Goal: Task Accomplishment & Management: Use online tool/utility

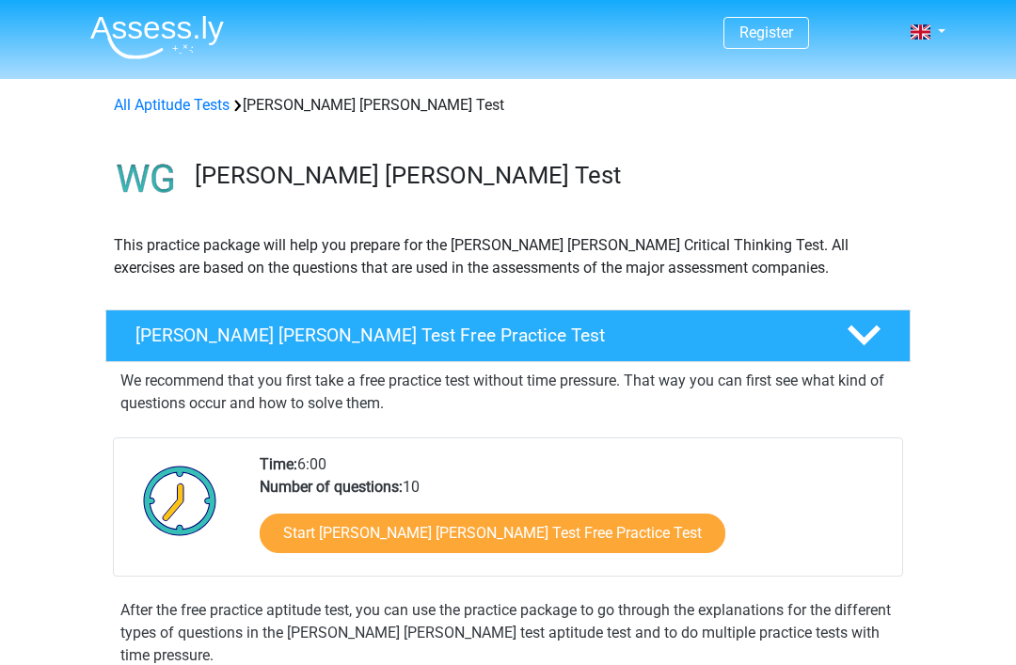
click at [530, 540] on link "Start [PERSON_NAME] [PERSON_NAME] Test Free Practice Test" at bounding box center [493, 534] width 466 height 40
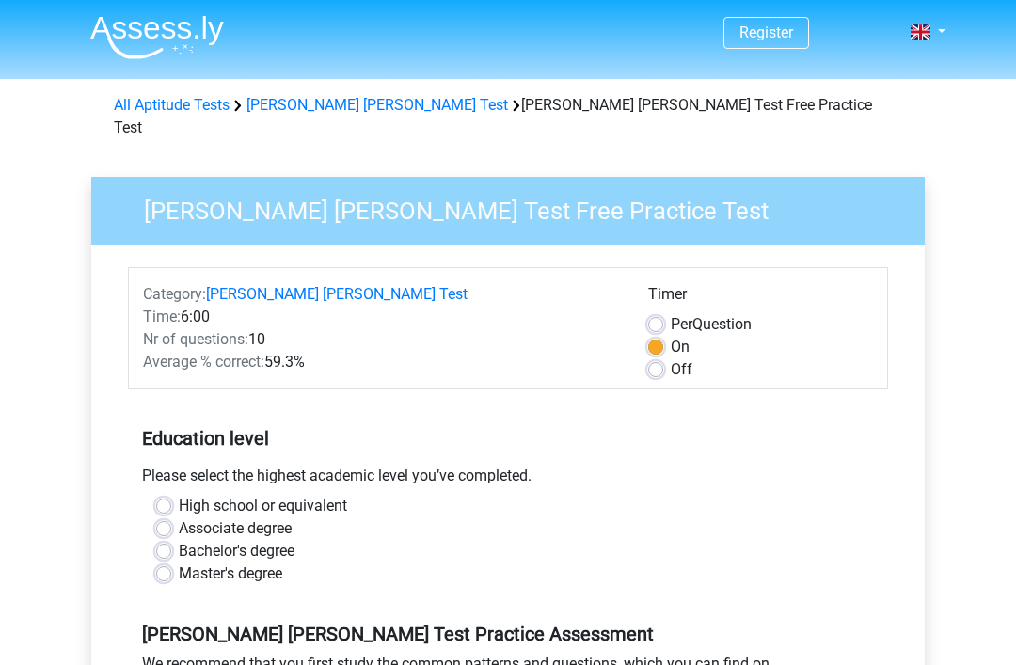
click at [172, 495] on div "High school or equivalent" at bounding box center [508, 506] width 704 height 23
click at [179, 495] on label "High school or equivalent" at bounding box center [263, 506] width 168 height 23
click at [159, 495] on input "High school or equivalent" at bounding box center [163, 504] width 15 height 19
radio input "true"
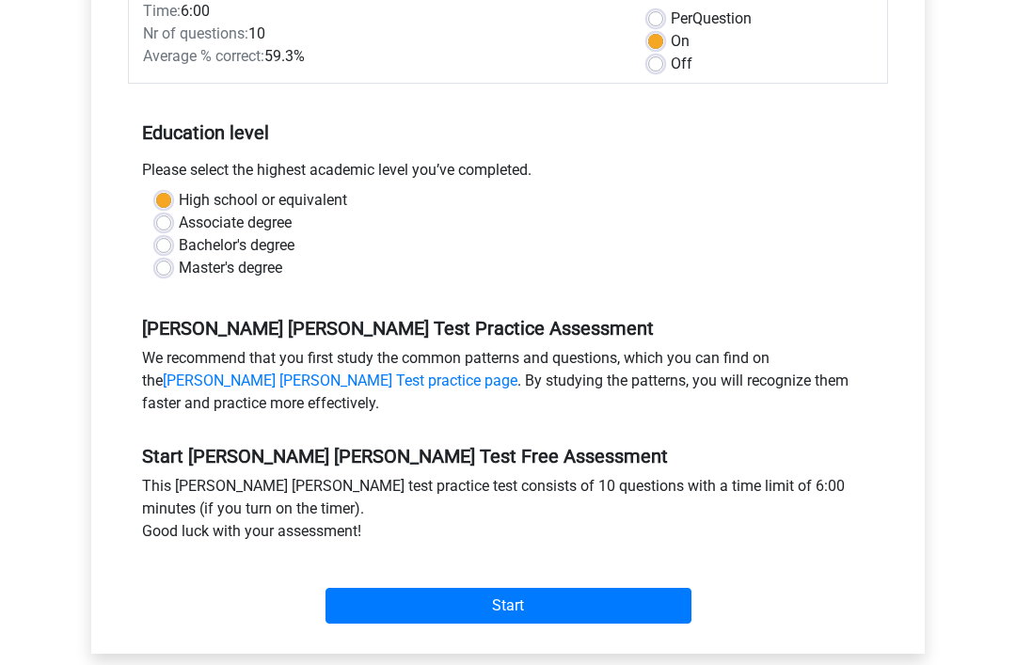
scroll to position [307, 0]
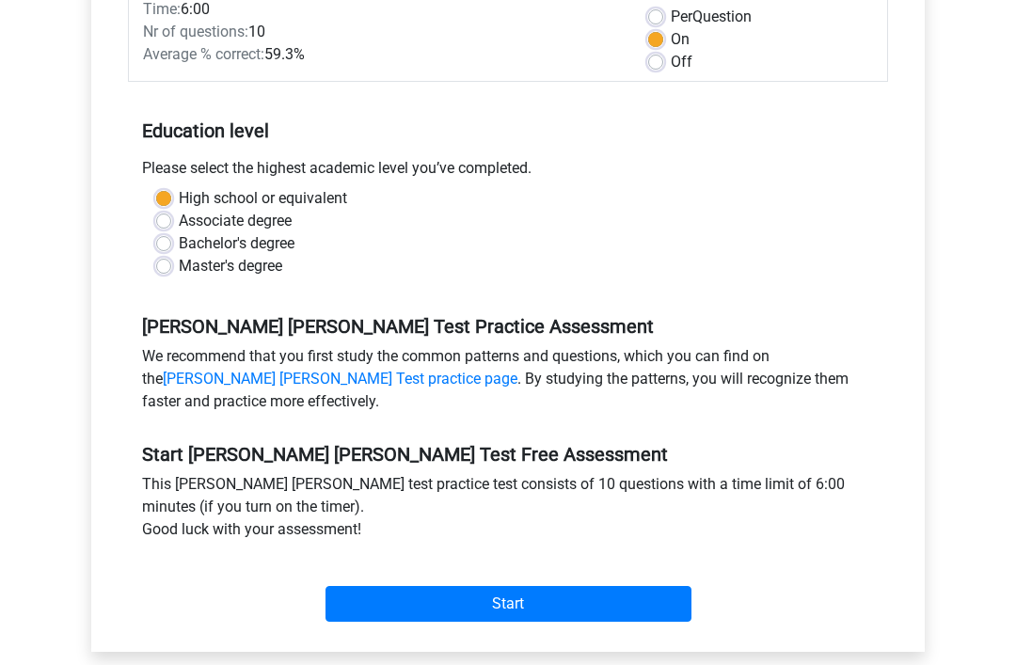
click at [574, 587] on input "Start" at bounding box center [508, 605] width 366 height 36
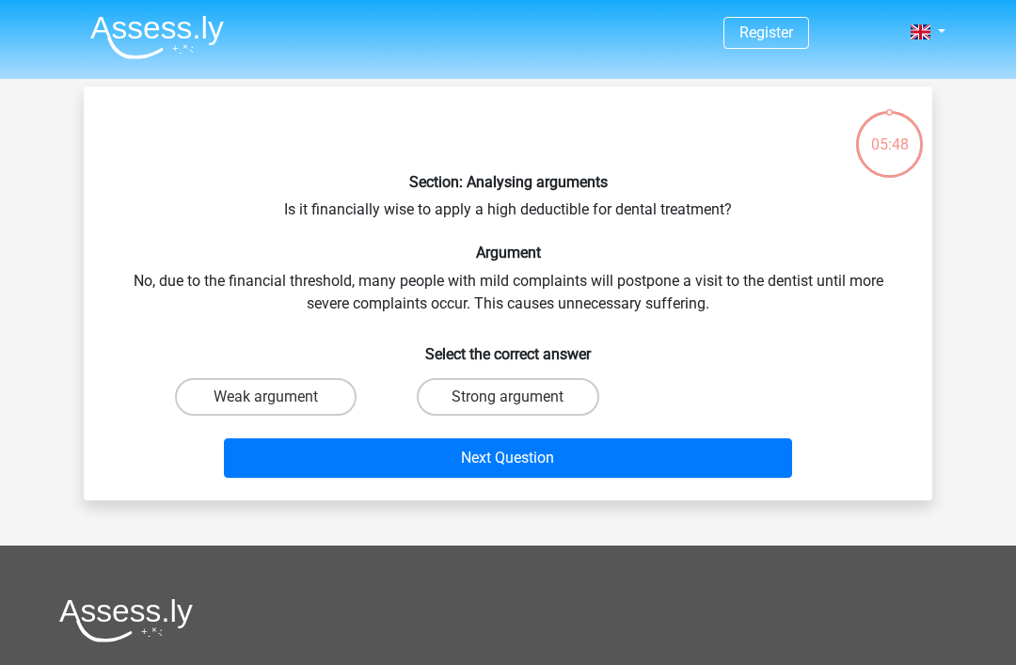
click at [236, 399] on label "Weak argument" at bounding box center [266, 397] width 182 height 38
click at [266, 399] on input "Weak argument" at bounding box center [272, 403] width 12 height 12
radio input "true"
click at [257, 415] on label "Weak argument" at bounding box center [266, 397] width 182 height 38
click at [266, 409] on input "Weak argument" at bounding box center [272, 403] width 12 height 12
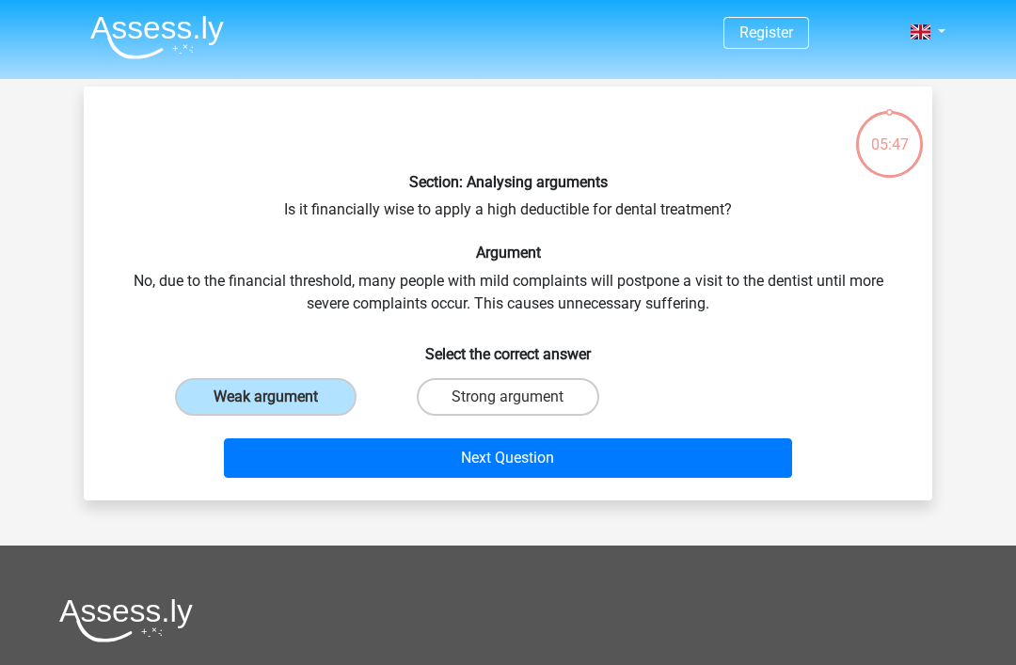
click at [335, 454] on button "Next Question" at bounding box center [508, 458] width 569 height 40
